Goal: Register for event/course

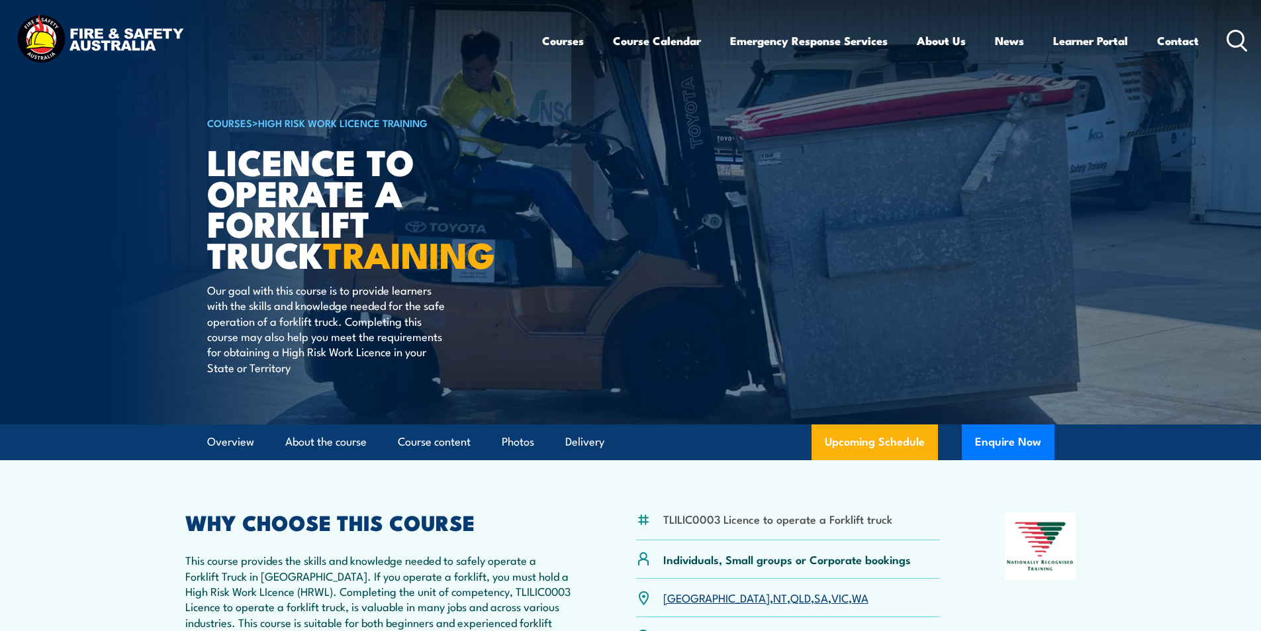
click at [1235, 37] on icon at bounding box center [1237, 41] width 21 height 22
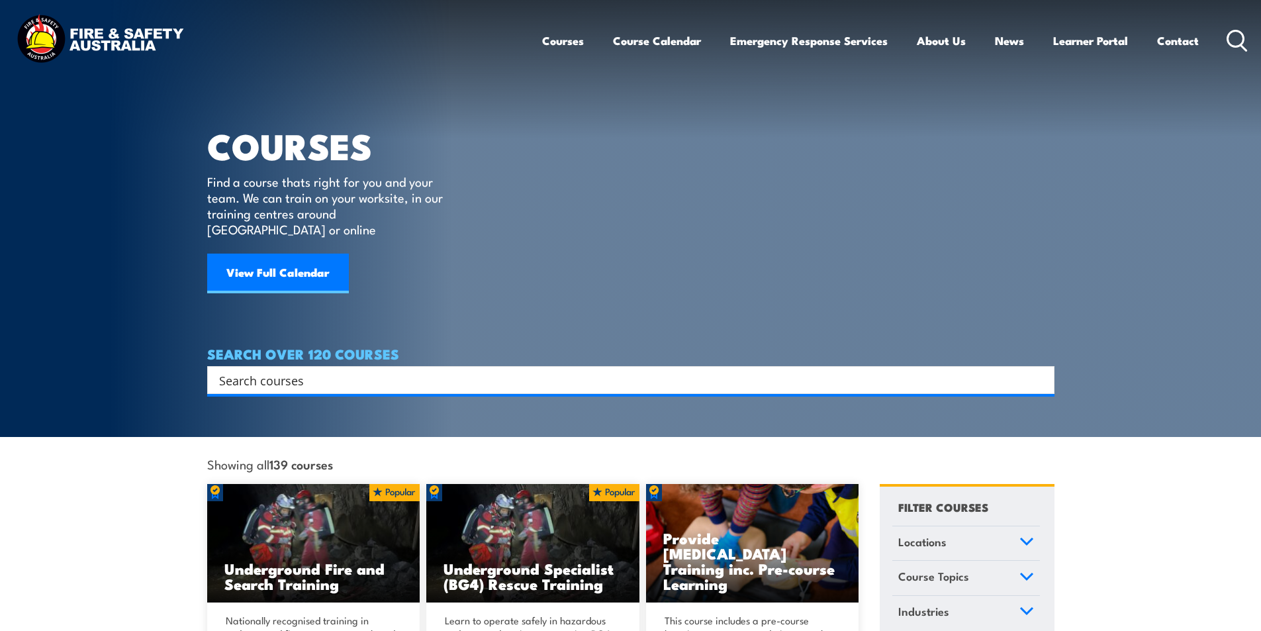
click at [269, 370] on input "Search input" at bounding box center [622, 380] width 806 height 20
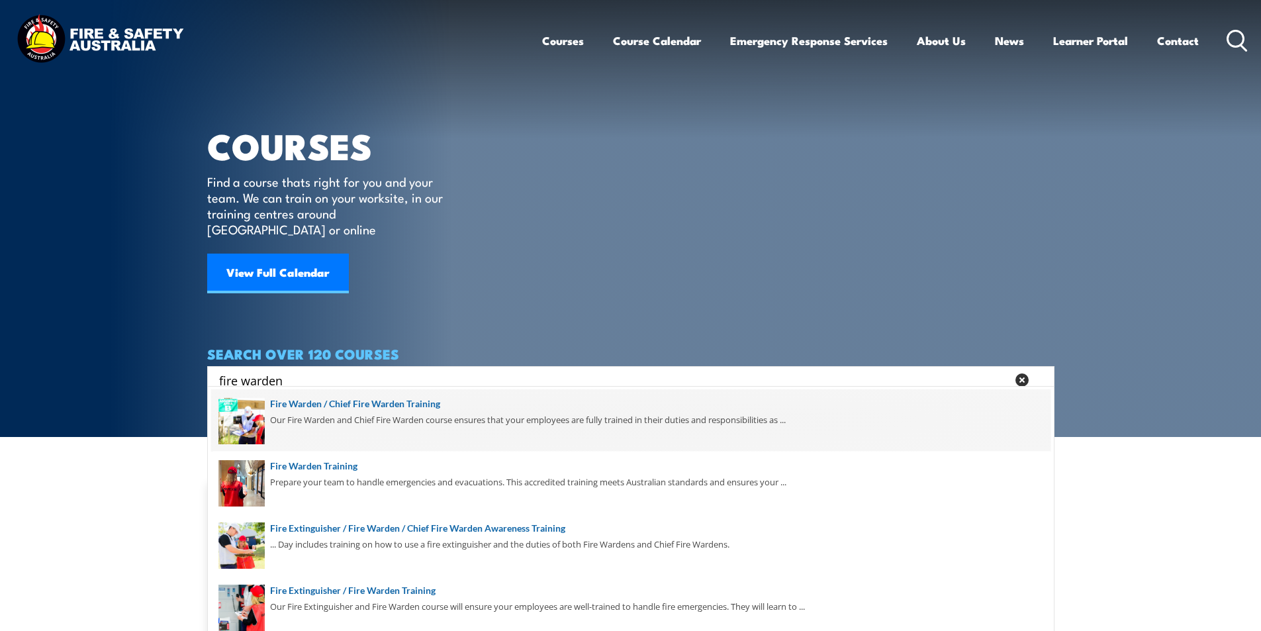
type input "fire warden"
click at [420, 404] on span at bounding box center [630, 420] width 839 height 62
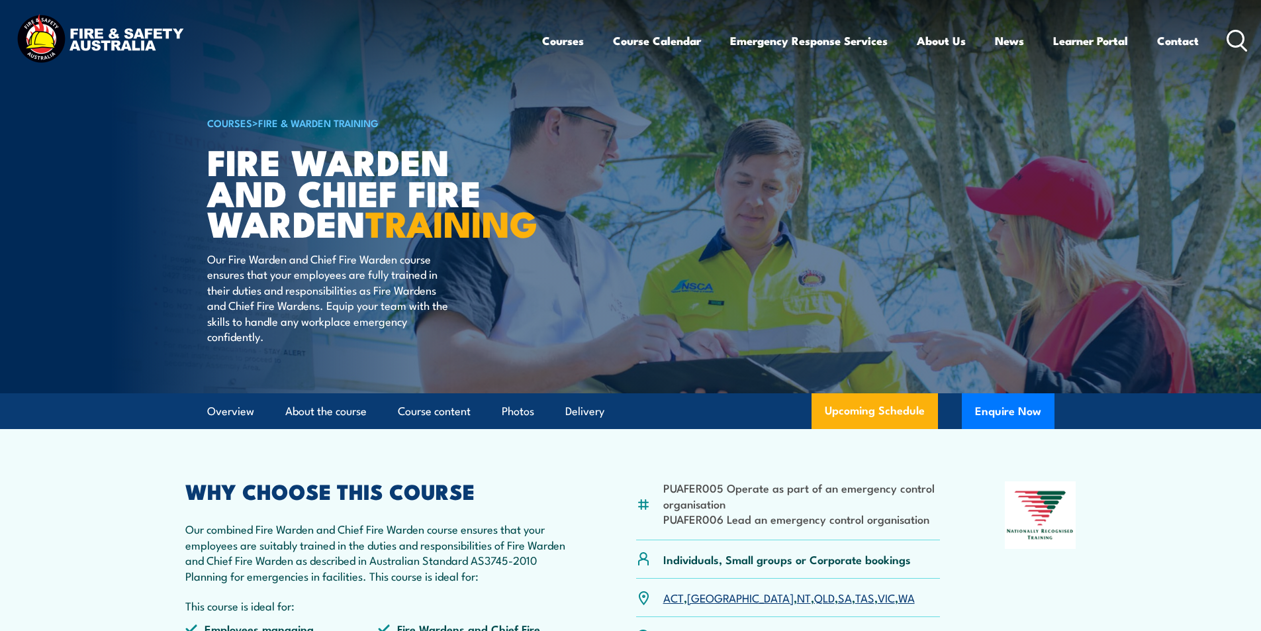
click at [1235, 36] on icon at bounding box center [1237, 41] width 21 height 22
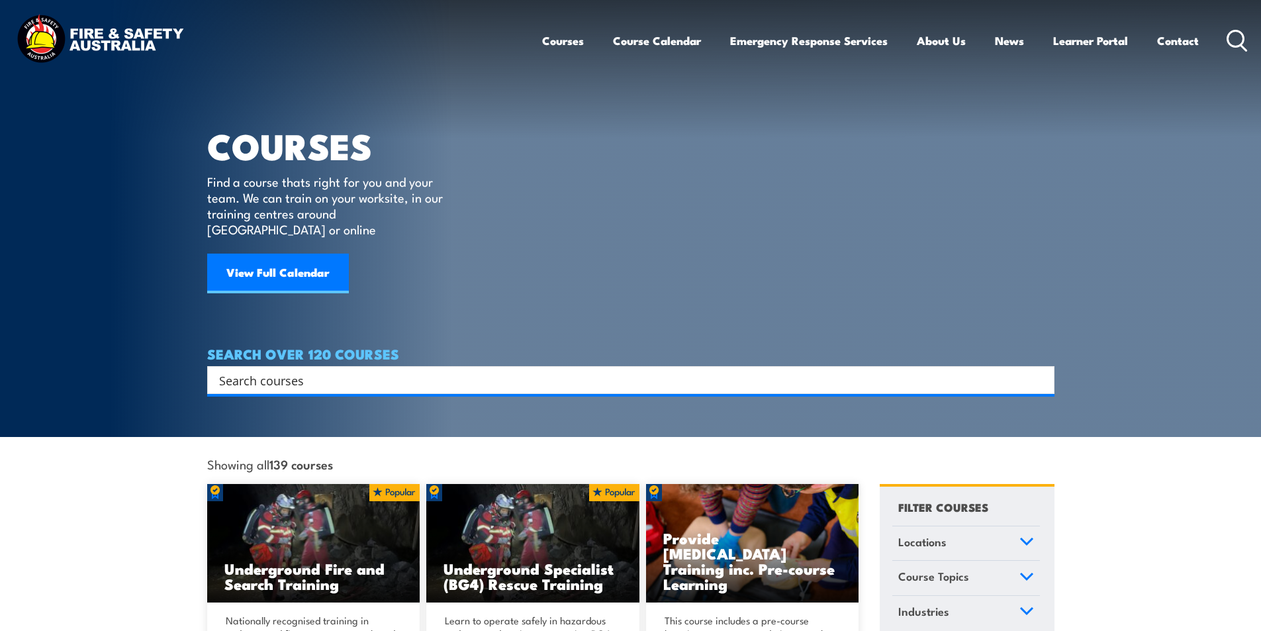
click at [293, 370] on input "Search input" at bounding box center [622, 380] width 806 height 20
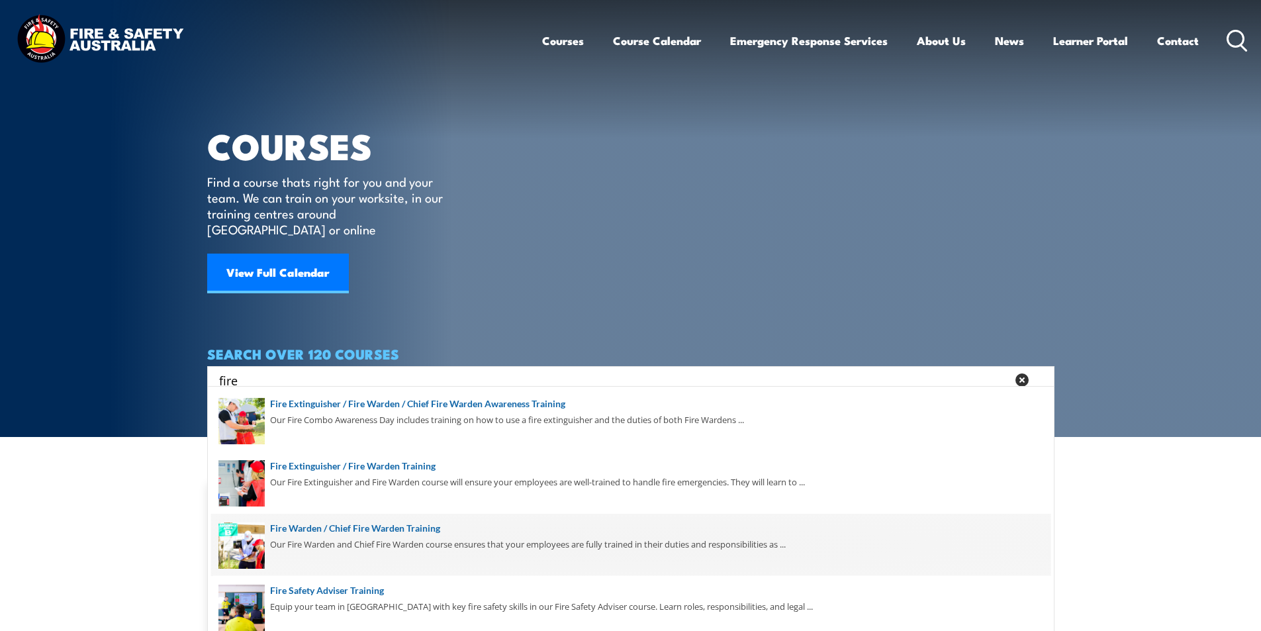
type input "fire"
click at [421, 529] on span at bounding box center [630, 545] width 839 height 62
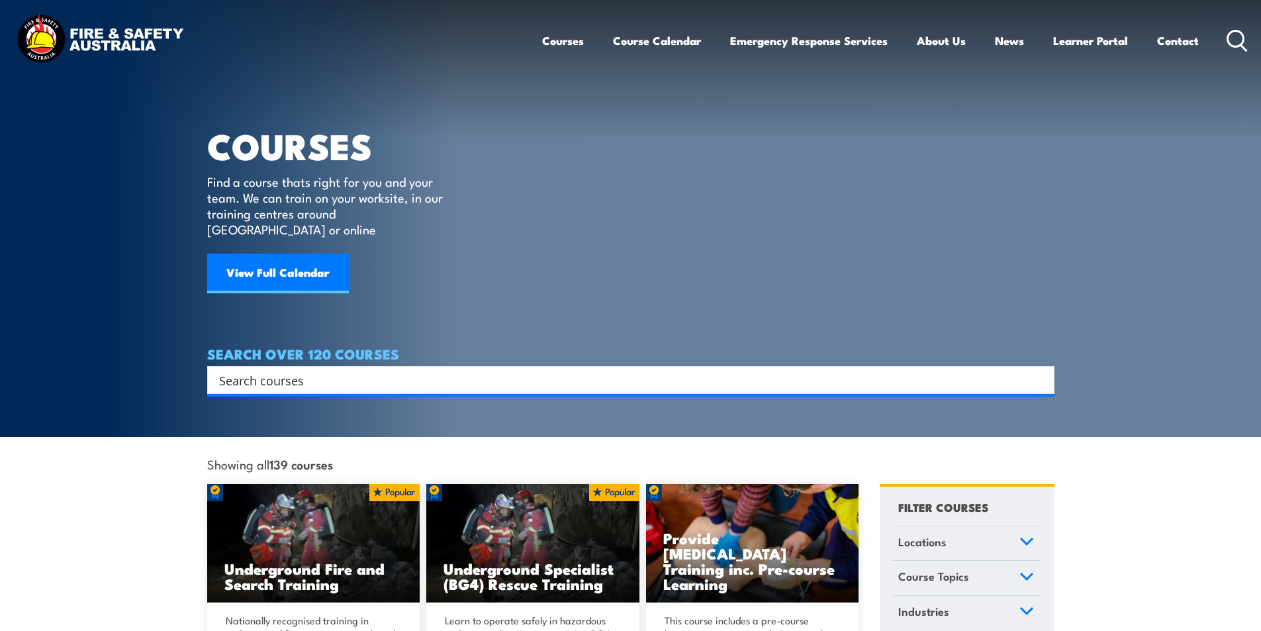
click at [1235, 38] on icon at bounding box center [1237, 41] width 21 height 22
click at [242, 370] on input "Search input" at bounding box center [622, 380] width 806 height 20
click at [1245, 37] on icon at bounding box center [1237, 41] width 21 height 22
click at [265, 370] on input "Search input" at bounding box center [622, 380] width 806 height 20
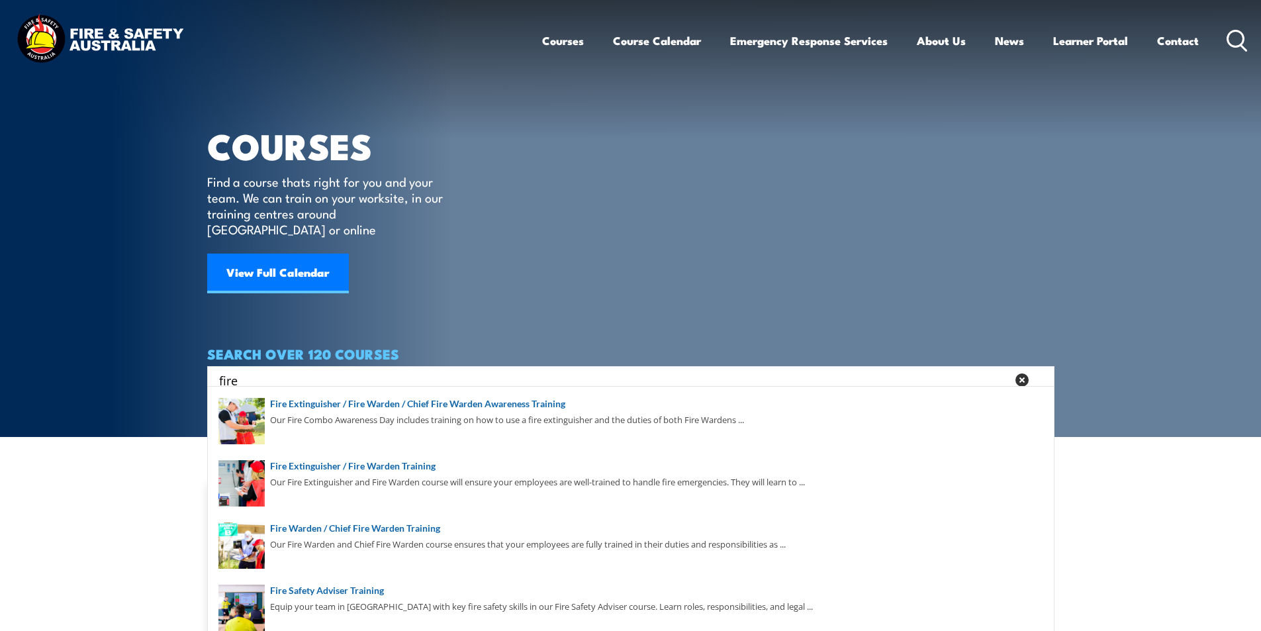
type input "fire"
click at [1236, 38] on icon at bounding box center [1237, 41] width 21 height 22
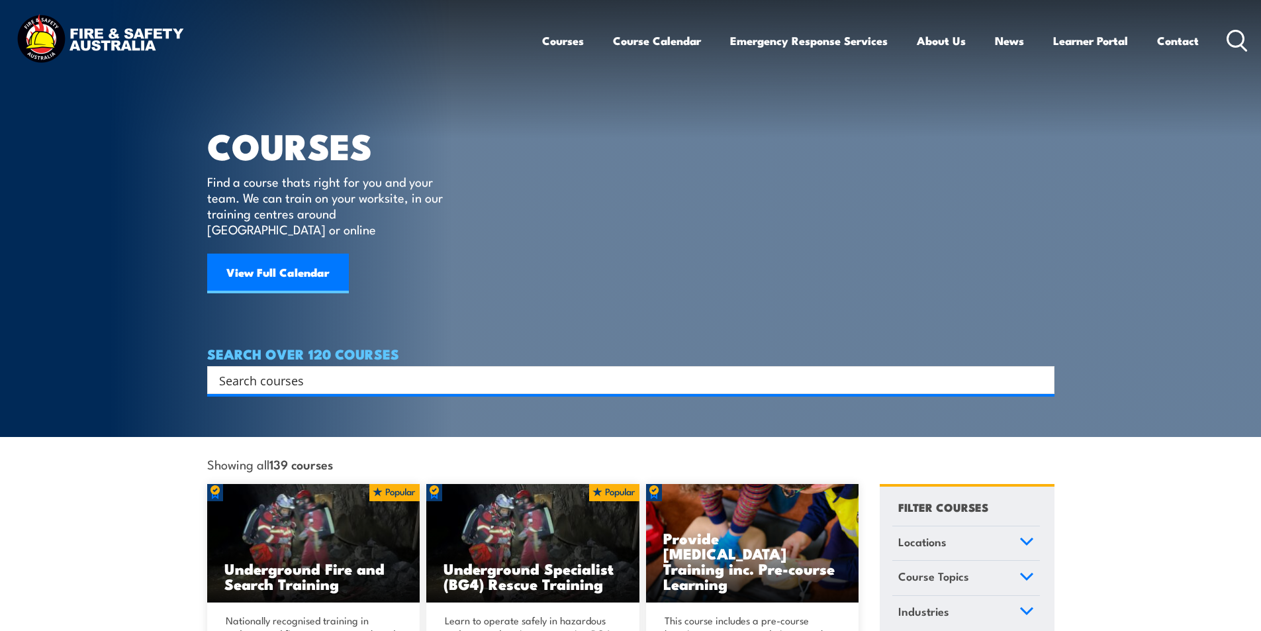
click at [292, 370] on input "Search input" at bounding box center [622, 380] width 806 height 20
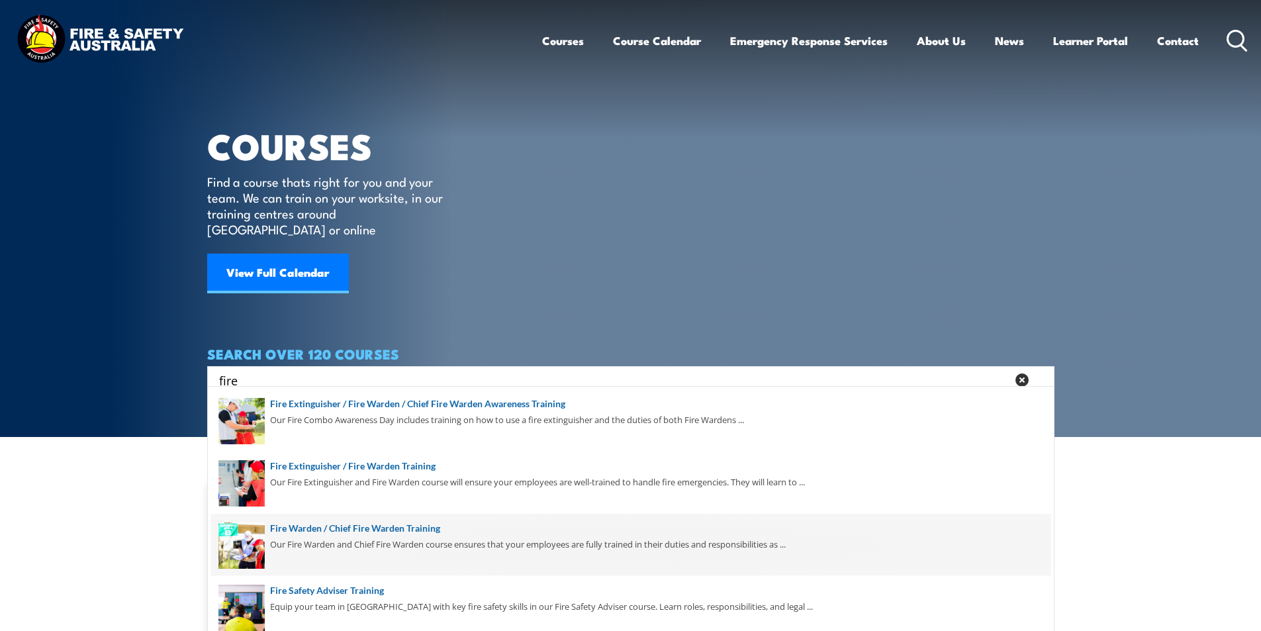
type input "fire"
click at [425, 528] on span at bounding box center [630, 545] width 839 height 62
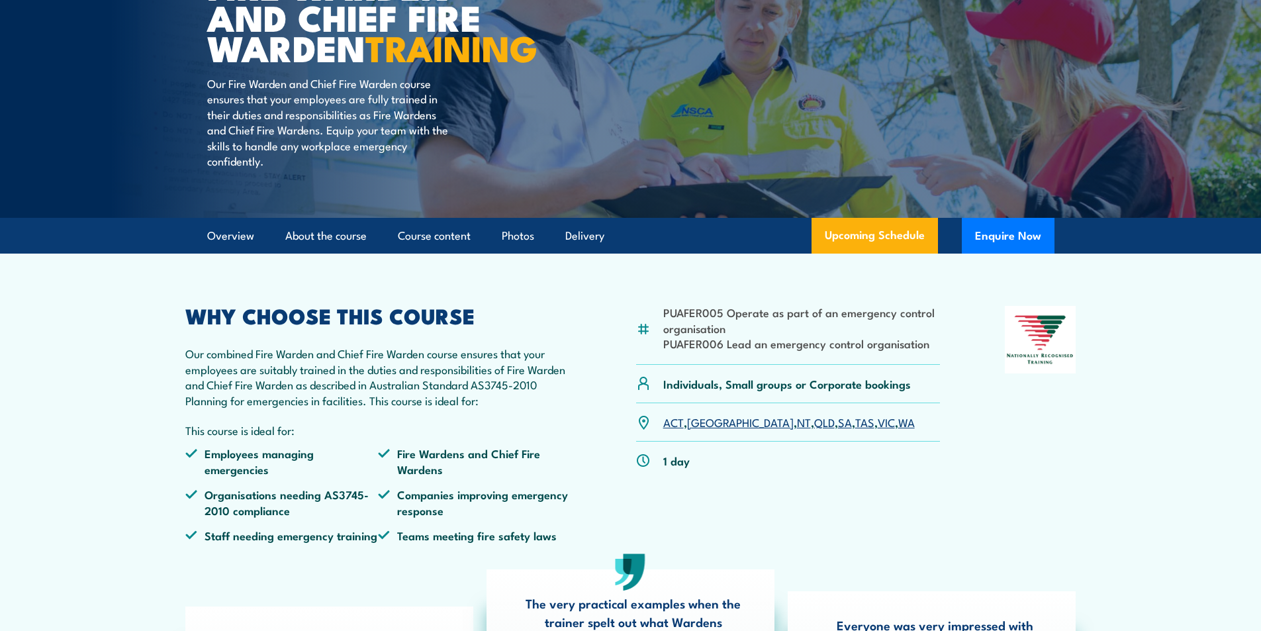
scroll to position [199, 0]
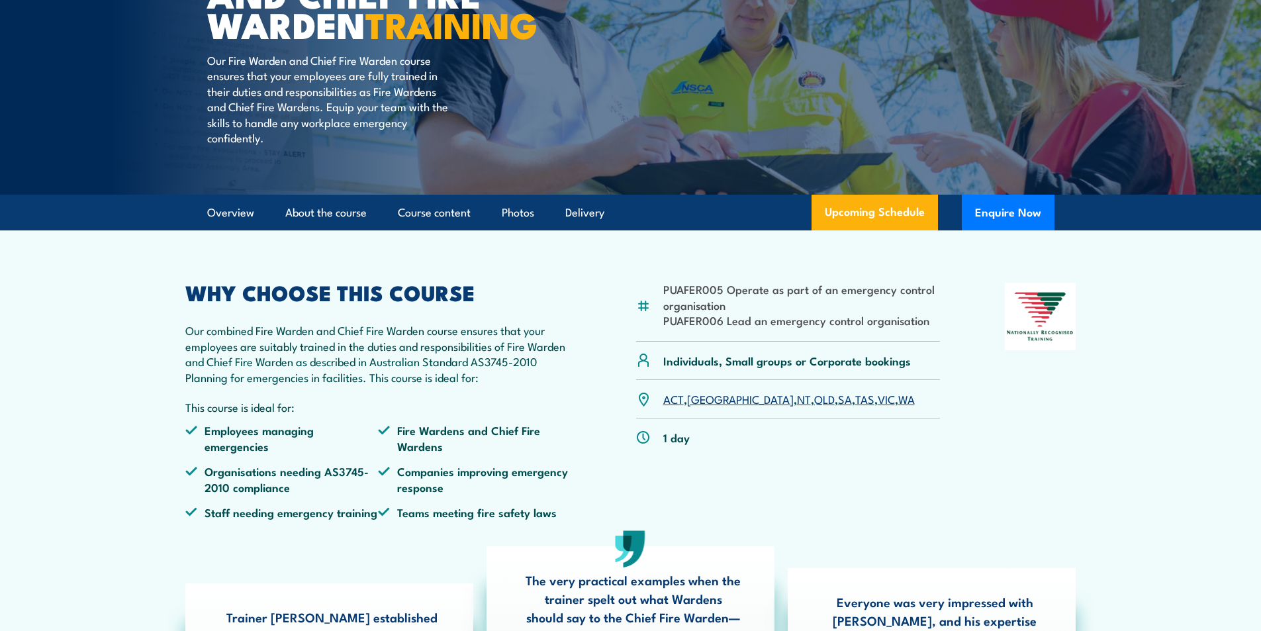
click at [814, 407] on link "QLD" at bounding box center [824, 399] width 21 height 16
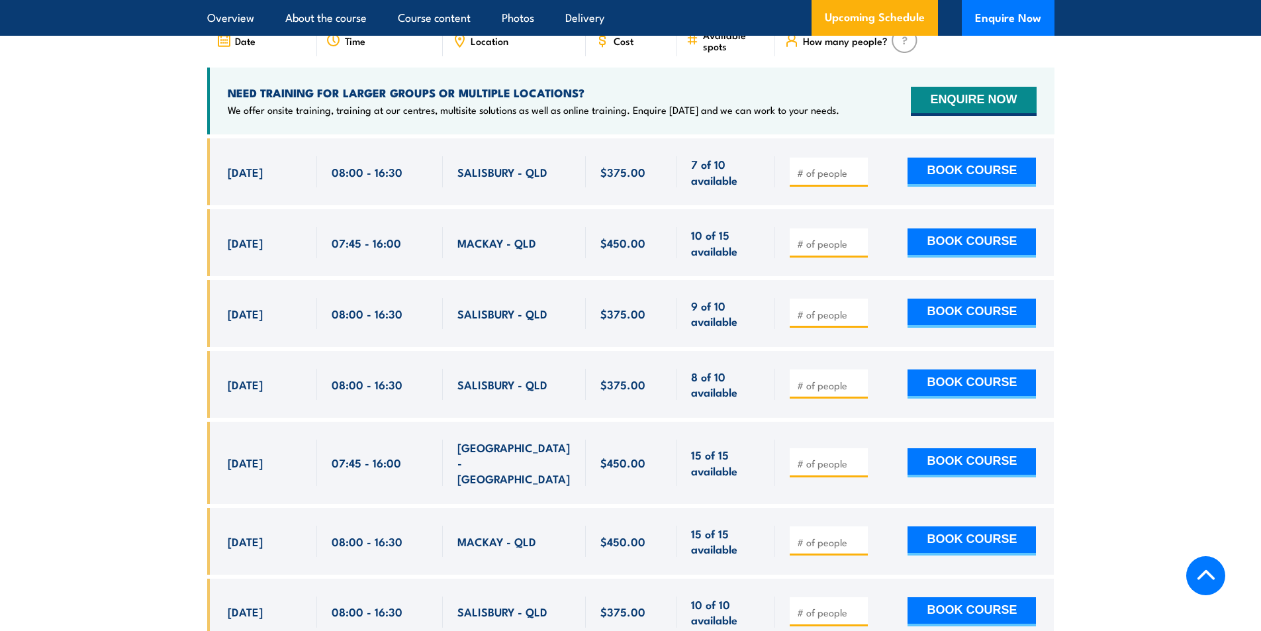
scroll to position [2279, 0]
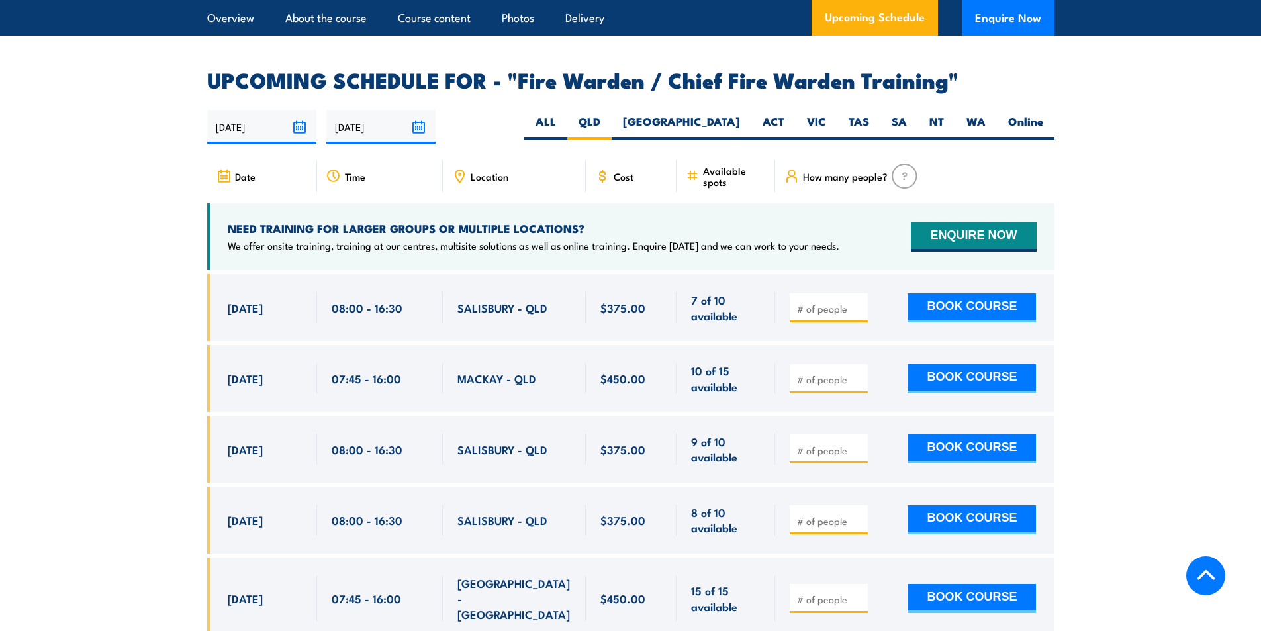
click at [841, 375] on input "number" at bounding box center [830, 379] width 66 height 13
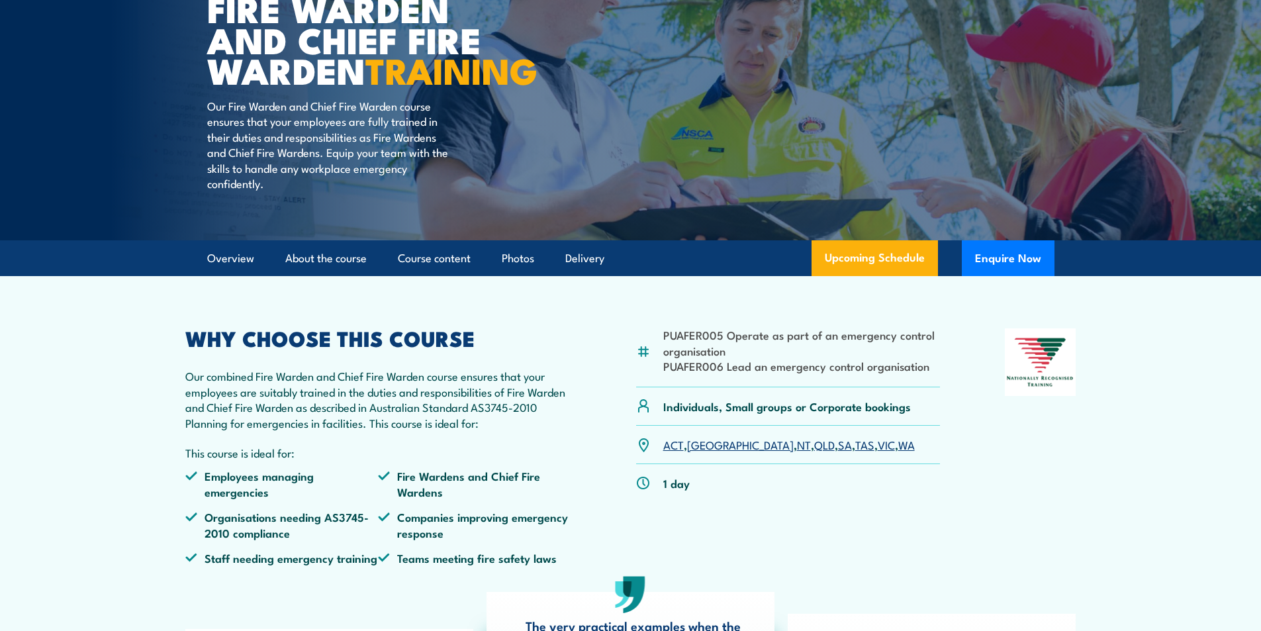
scroll to position [0, 0]
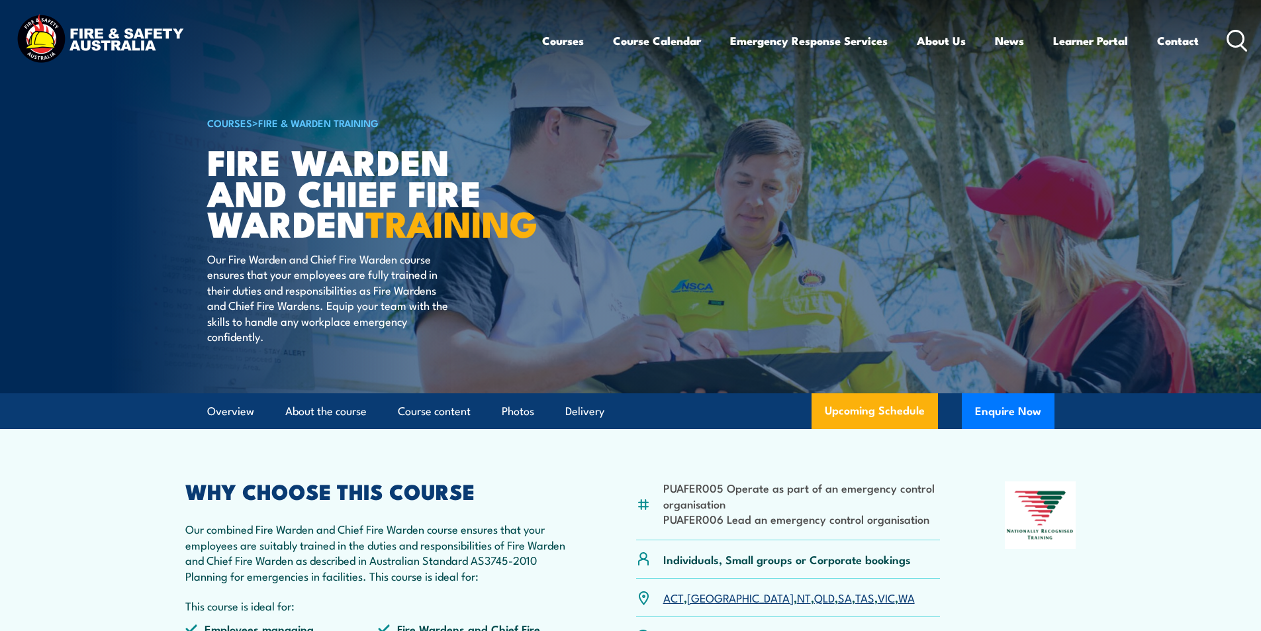
click at [1234, 40] on icon at bounding box center [1237, 41] width 21 height 22
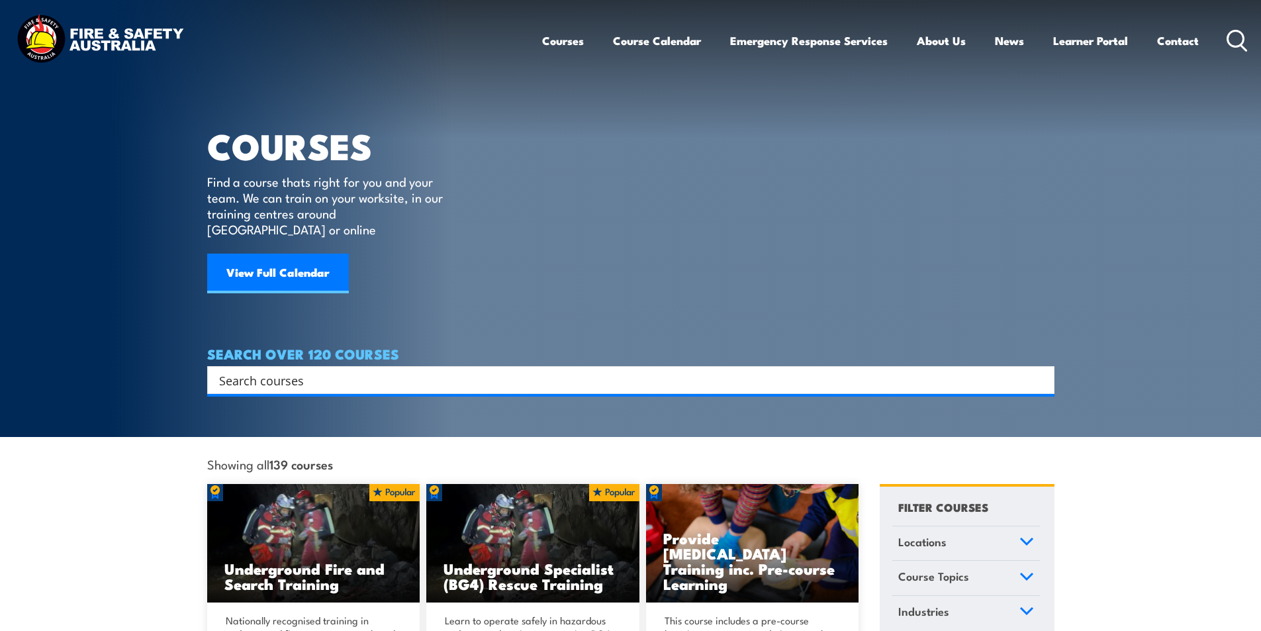
drag, startPoint x: 0, startPoint y: 0, endPoint x: 332, endPoint y: 365, distance: 494.0
click at [330, 370] on input "Search input" at bounding box center [622, 380] width 806 height 20
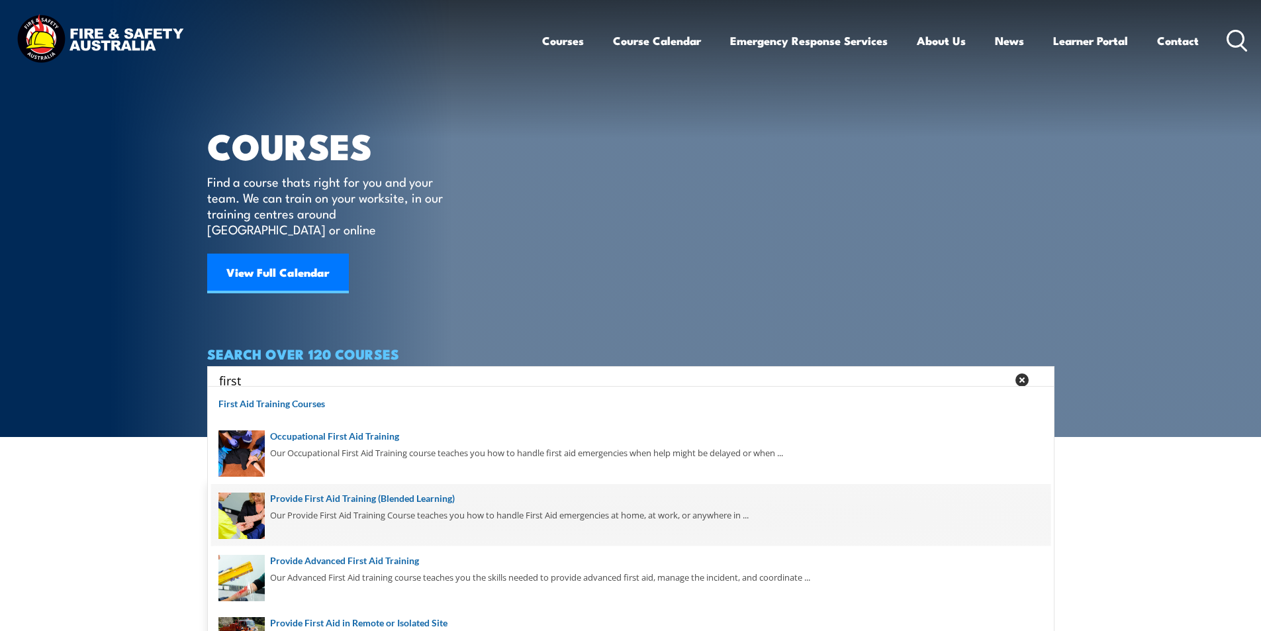
type input "first"
click at [436, 499] on span at bounding box center [630, 515] width 839 height 62
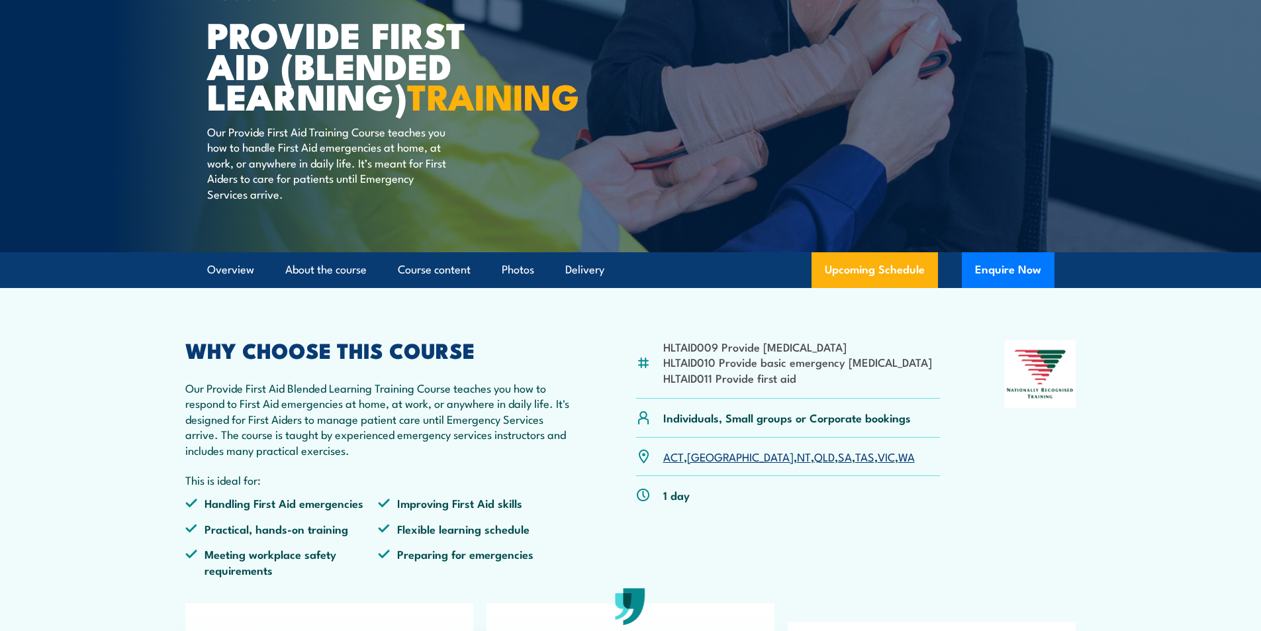
scroll to position [199, 0]
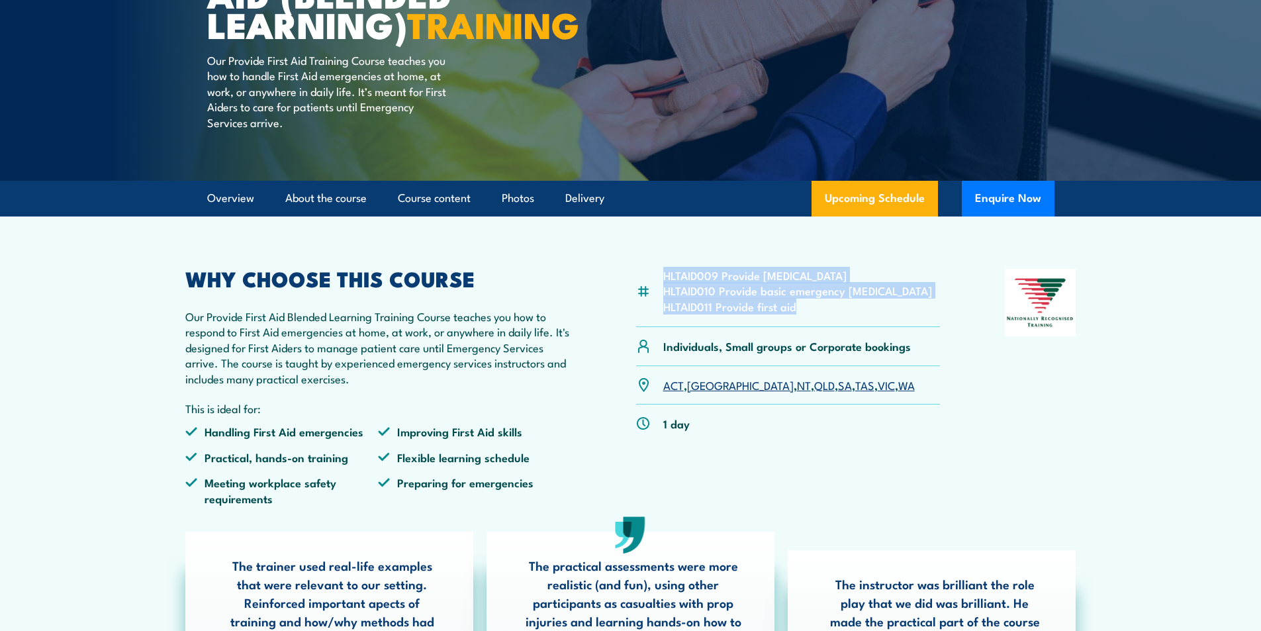
drag, startPoint x: 663, startPoint y: 300, endPoint x: 850, endPoint y: 344, distance: 192.4
click at [850, 327] on div "HLTAID009 Provide cardiopulmonary resuscitation HLTAID010 Provide basic emergen…" at bounding box center [788, 298] width 305 height 58
drag, startPoint x: 803, startPoint y: 346, endPoint x: 820, endPoint y: 338, distance: 18.4
click at [804, 327] on div "HLTAID009 Provide cardiopulmonary resuscitation HLTAID010 Provide basic emergen…" at bounding box center [788, 298] width 305 height 58
click at [820, 314] on li "HLTAID011 Provide first aid" at bounding box center [797, 306] width 269 height 15
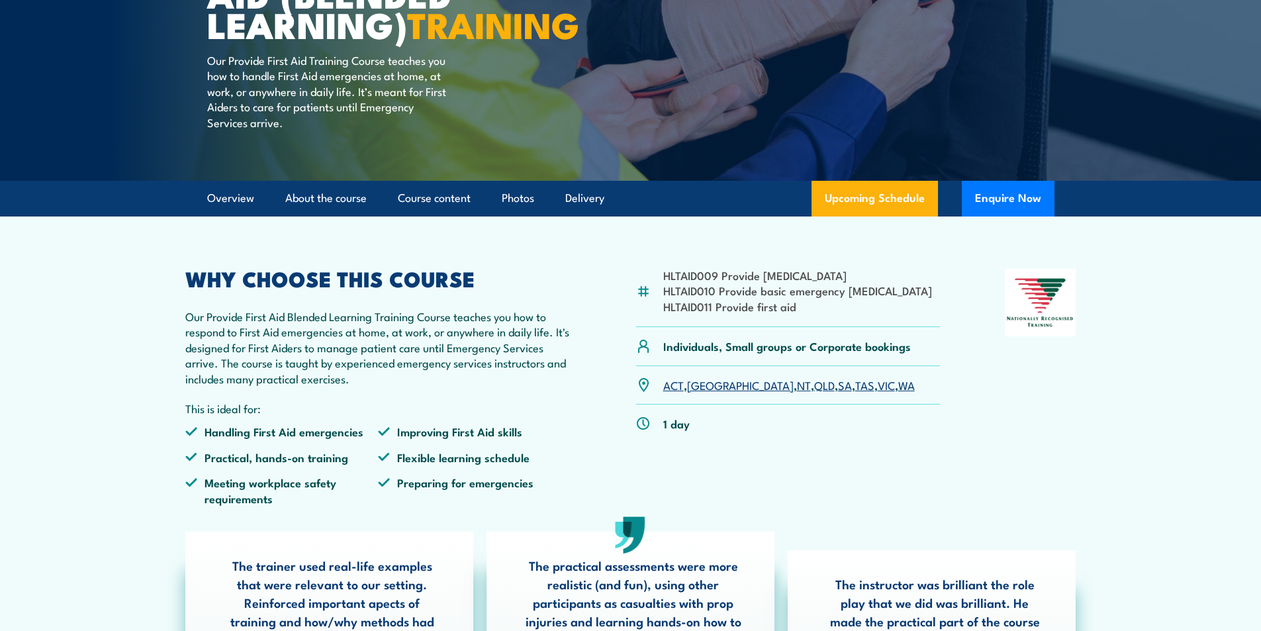
click at [814, 393] on link "QLD" at bounding box center [824, 385] width 21 height 16
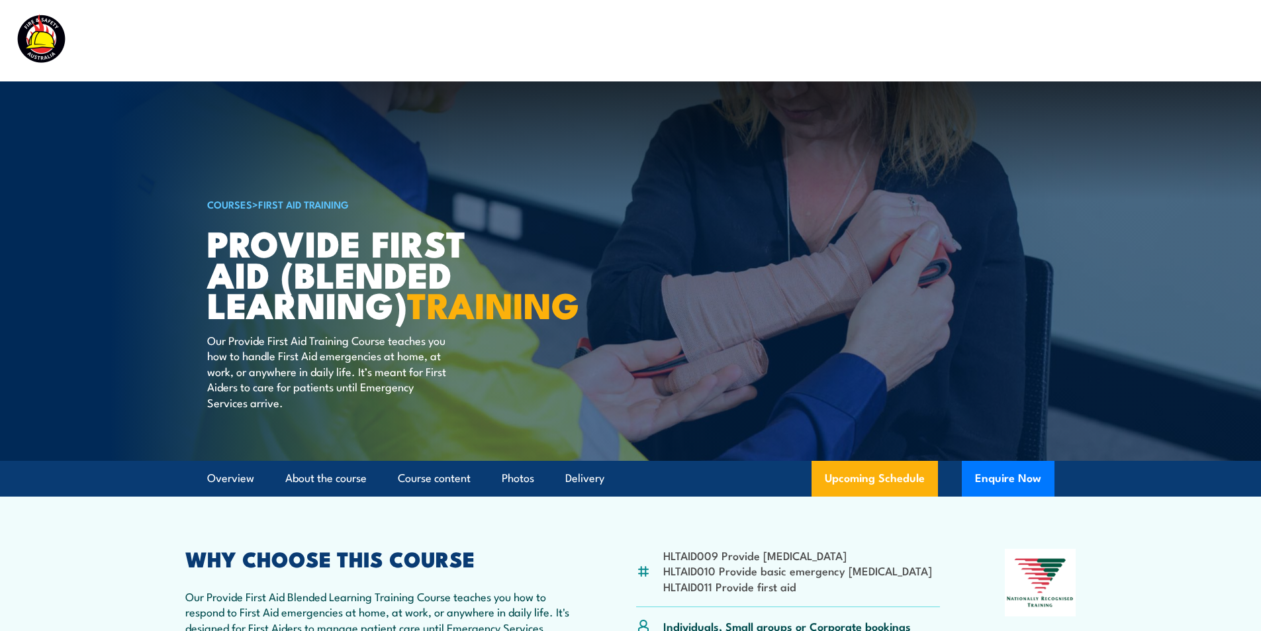
click at [905, 293] on article "COURSES > First Aid Training Provide First Aid (Blended Learning) TRAINING Our …" at bounding box center [630, 270] width 847 height 379
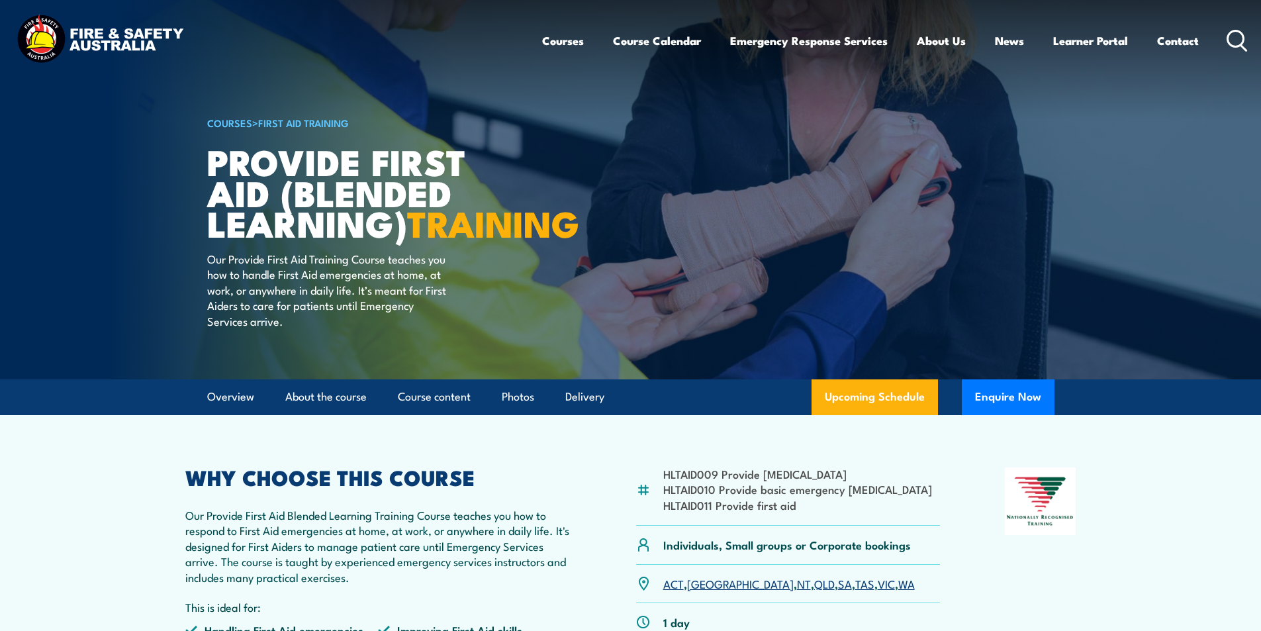
click at [1237, 38] on icon at bounding box center [1237, 41] width 21 height 22
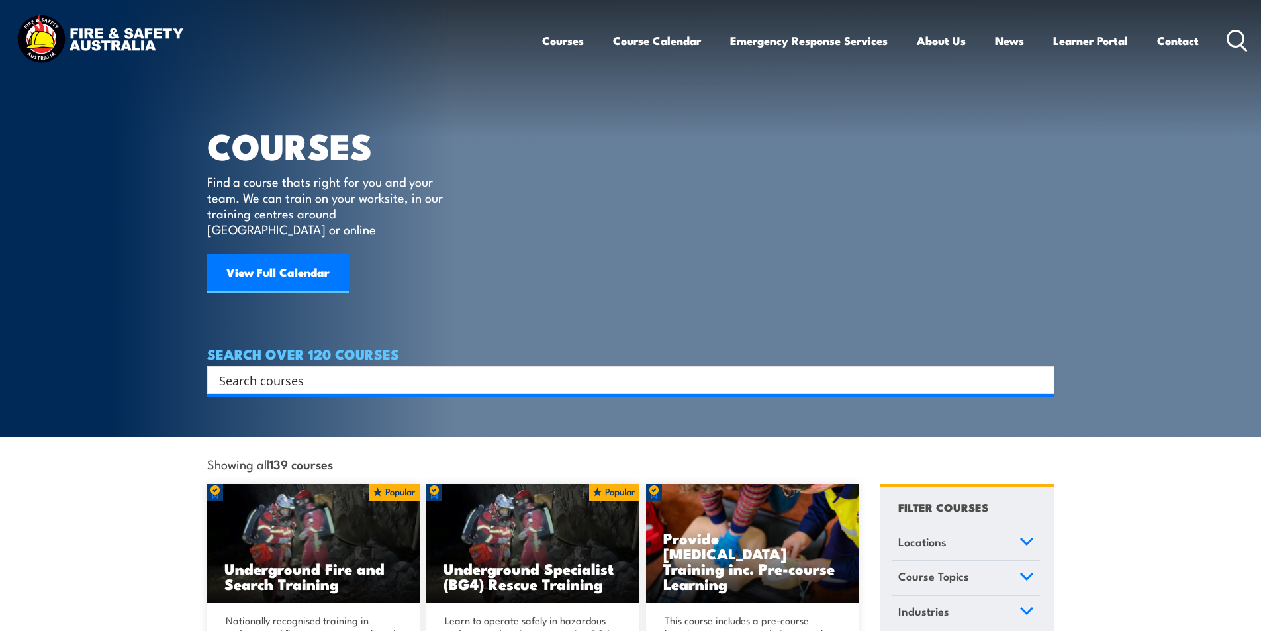
click at [316, 375] on div "Search" at bounding box center [630, 380] width 847 height 28
click at [316, 370] on input "Search input" at bounding box center [622, 380] width 806 height 20
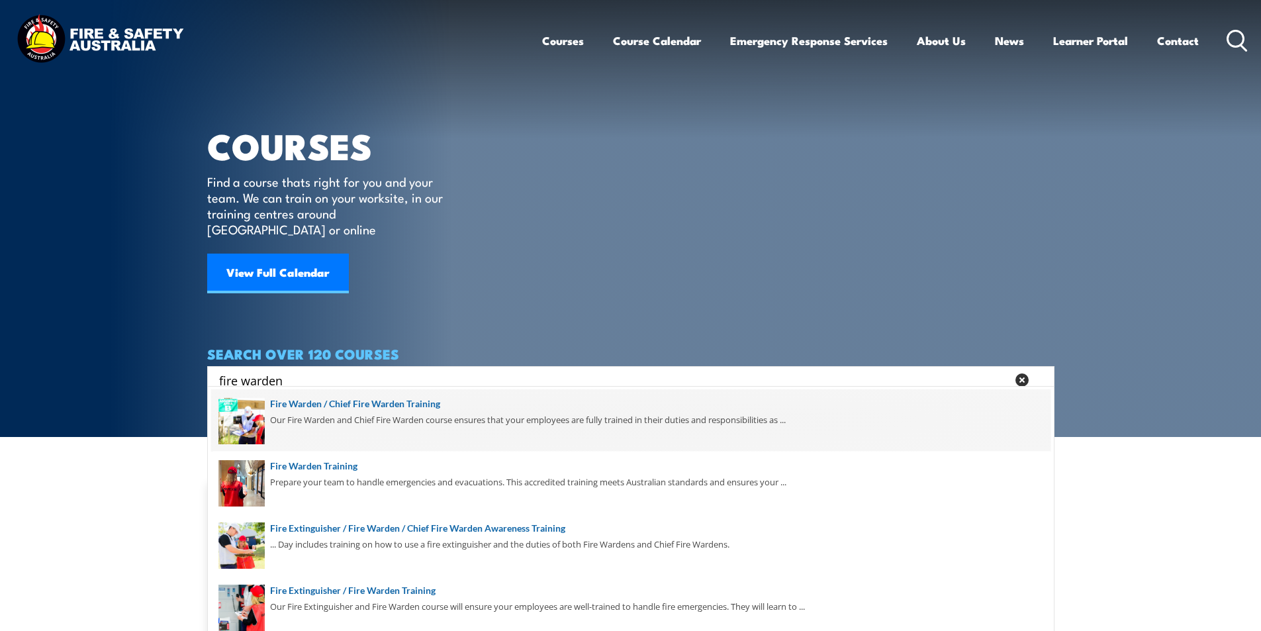
type input "fire warden"
click at [412, 403] on span at bounding box center [630, 420] width 839 height 62
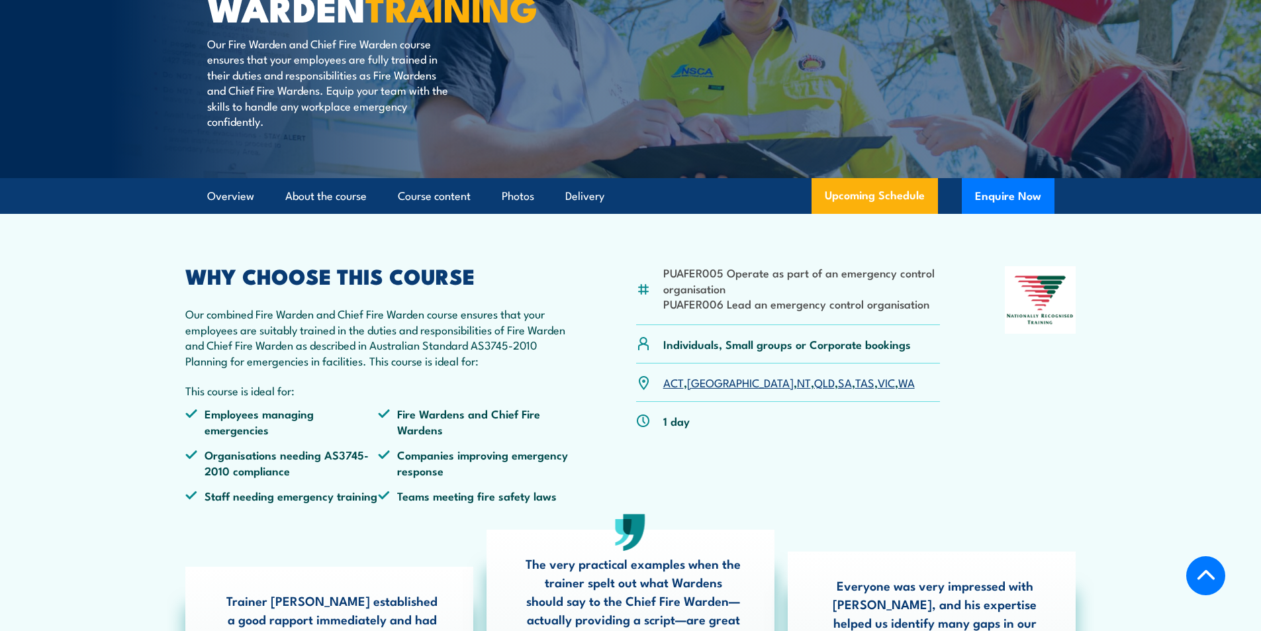
scroll to position [265, 0]
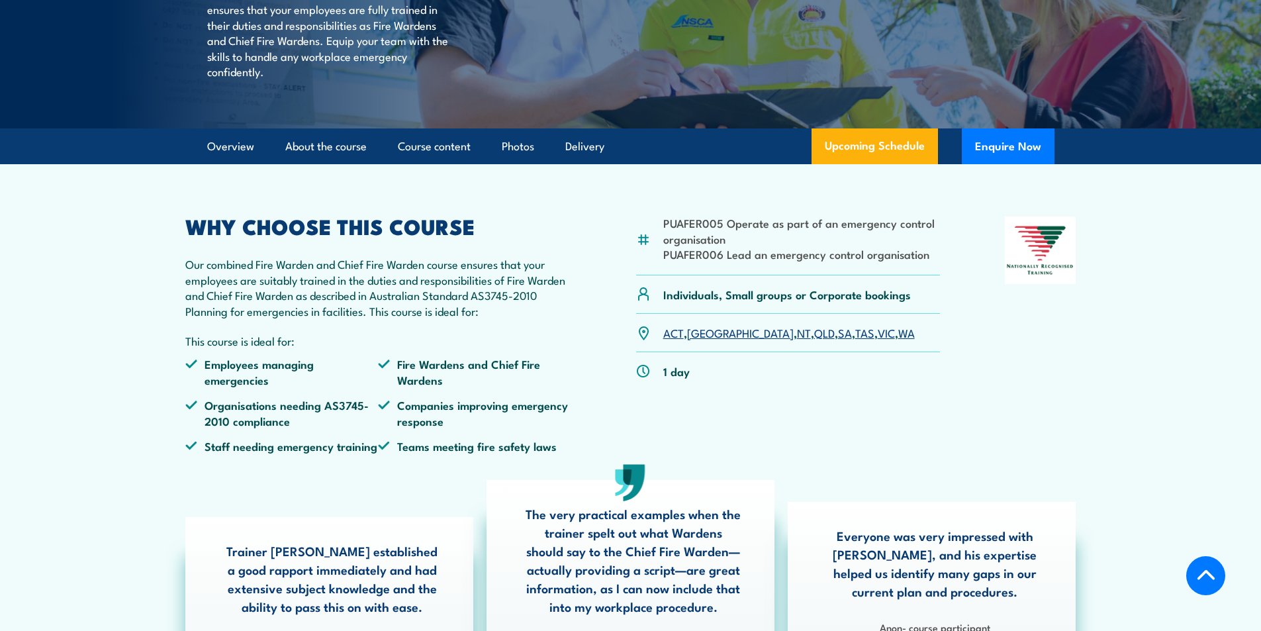
click at [814, 340] on link "QLD" at bounding box center [824, 332] width 21 height 16
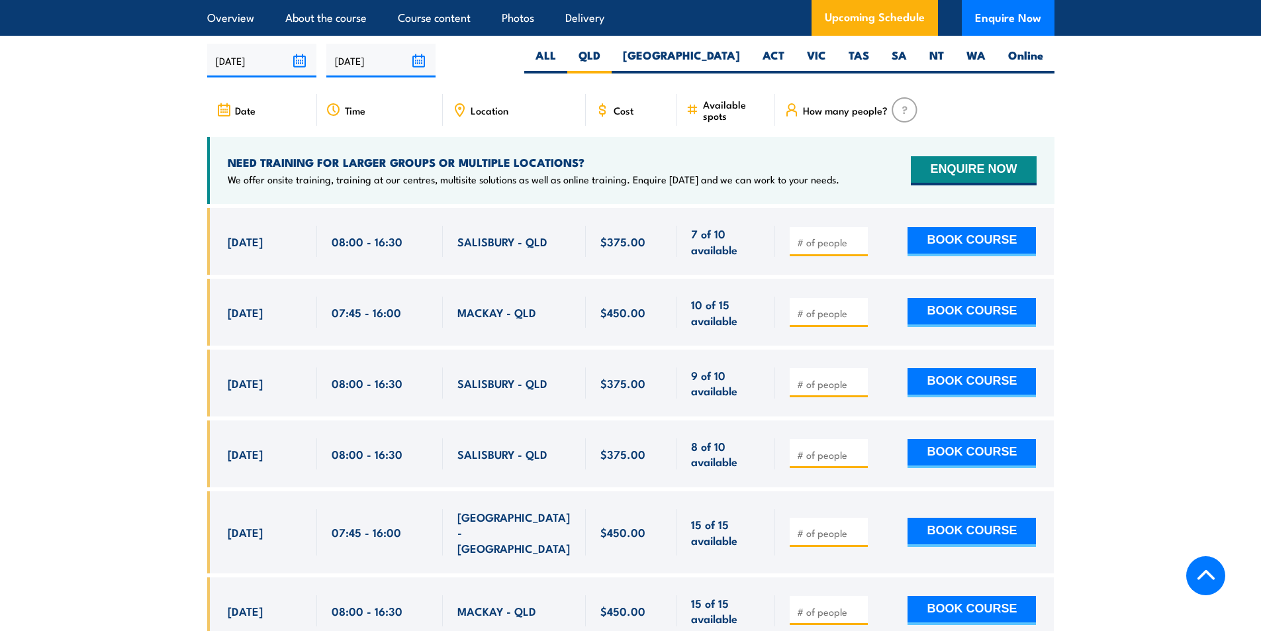
scroll to position [2279, 0]
